Goal: Book appointment/travel/reservation

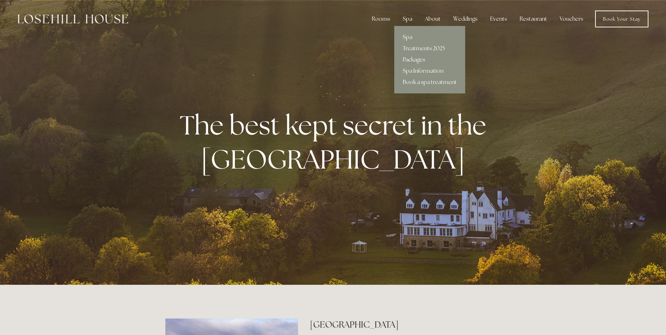
click at [415, 58] on link "Packages" at bounding box center [429, 59] width 71 height 11
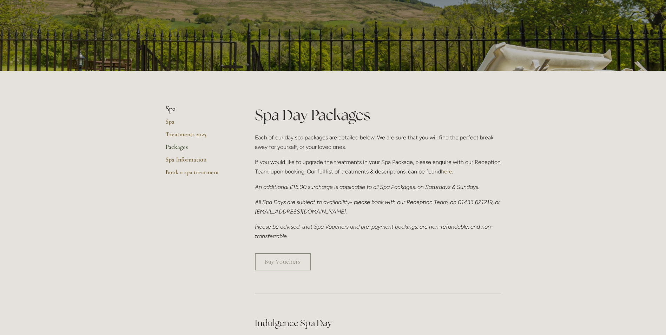
scroll to position [70, 0]
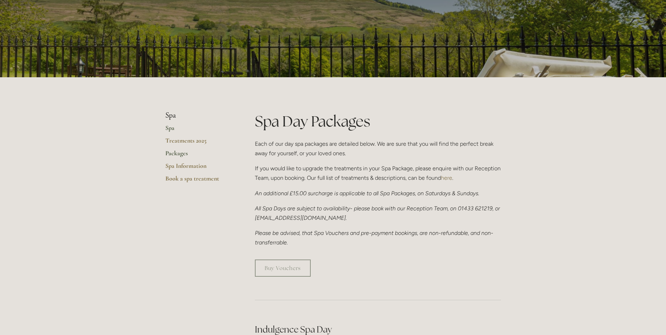
click at [170, 126] on link "Spa" at bounding box center [198, 130] width 67 height 13
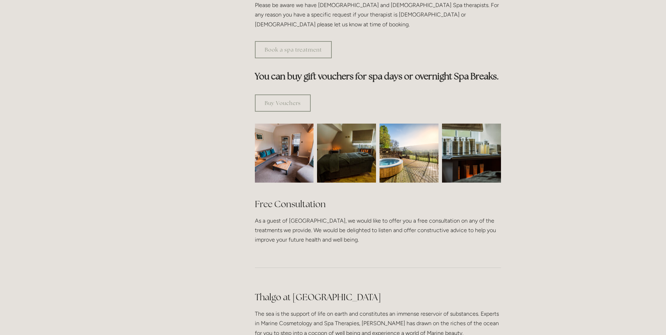
scroll to position [421, 0]
